Goal: Navigation & Orientation: Find specific page/section

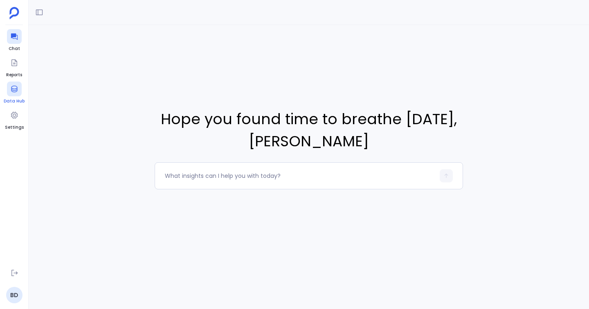
click at [15, 95] on div at bounding box center [14, 88] width 15 height 15
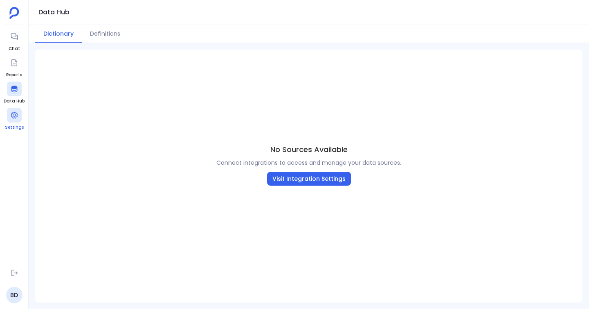
click at [18, 115] on div at bounding box center [14, 115] width 15 height 15
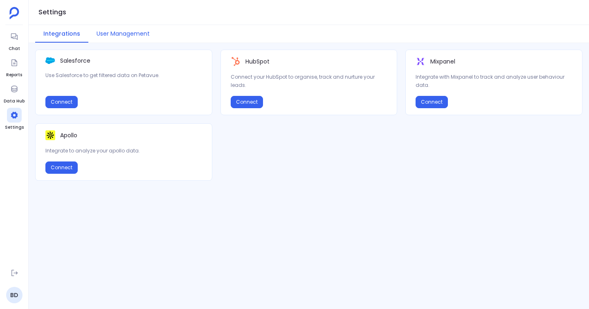
click at [117, 32] on button "User Management" at bounding box center [123, 34] width 70 height 18
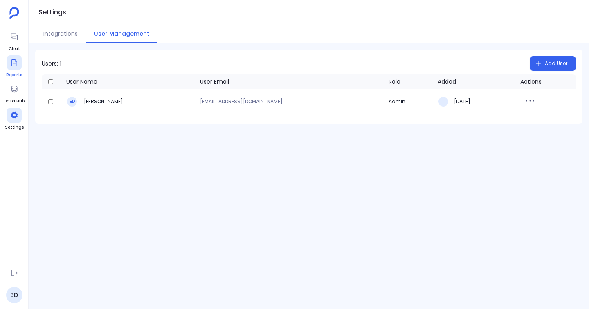
click at [15, 63] on icon at bounding box center [14, 62] width 6 height 7
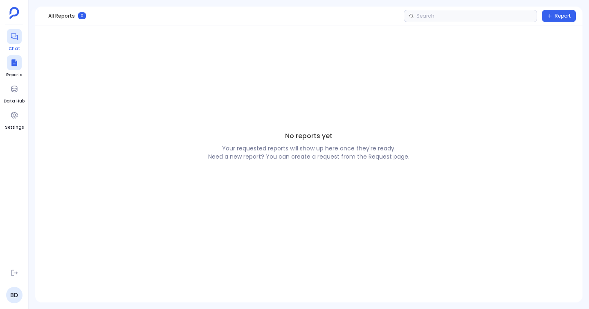
click at [16, 33] on icon at bounding box center [14, 36] width 8 height 8
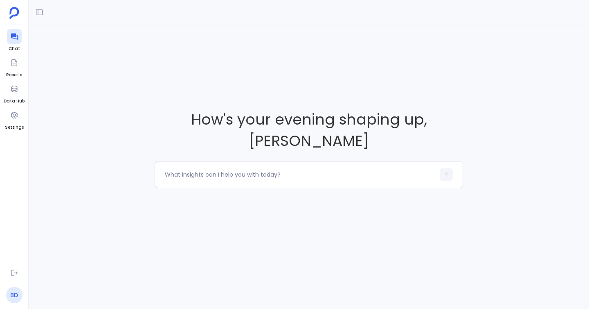
click at [18, 289] on link "BD" at bounding box center [14, 294] width 16 height 16
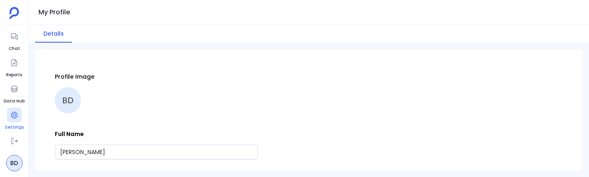
click at [10, 61] on div at bounding box center [14, 115] width 15 height 15
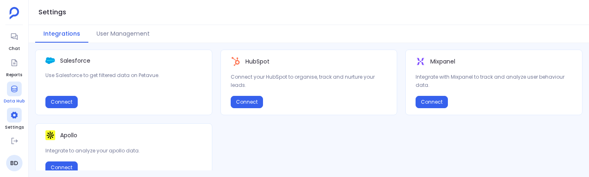
click at [13, 61] on div at bounding box center [14, 88] width 15 height 15
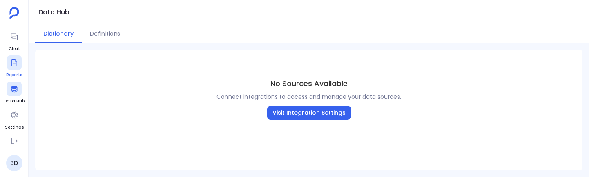
click at [12, 61] on div at bounding box center [14, 62] width 15 height 15
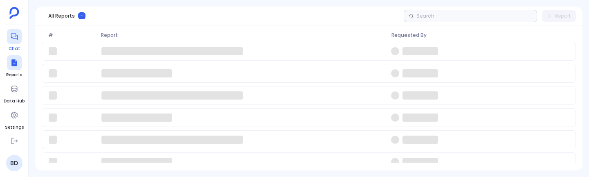
click at [11, 43] on div at bounding box center [14, 36] width 15 height 15
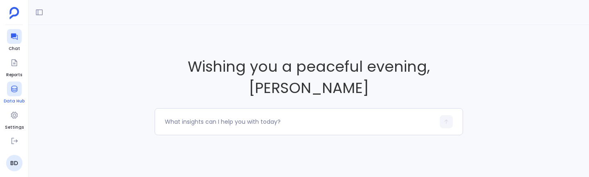
click at [9, 61] on link "Data Hub" at bounding box center [14, 92] width 21 height 23
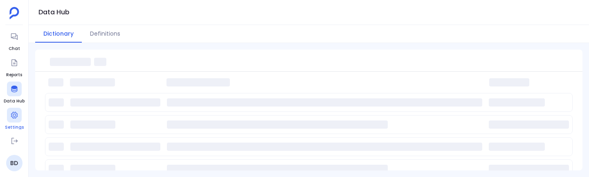
click at [15, 61] on icon at bounding box center [14, 115] width 8 height 8
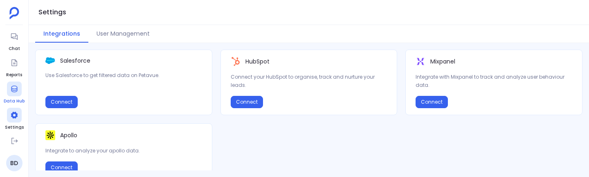
click at [11, 61] on icon at bounding box center [14, 89] width 8 height 8
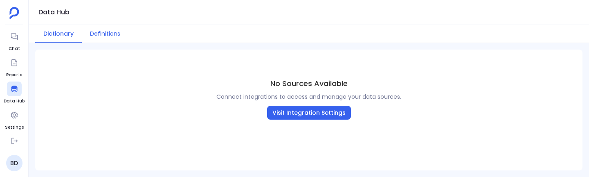
click at [99, 34] on button "Definitions" at bounding box center [105, 34] width 47 height 18
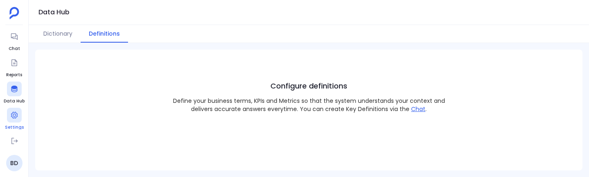
click at [15, 61] on div at bounding box center [14, 115] width 15 height 15
